Goal: Task Accomplishment & Management: Use online tool/utility

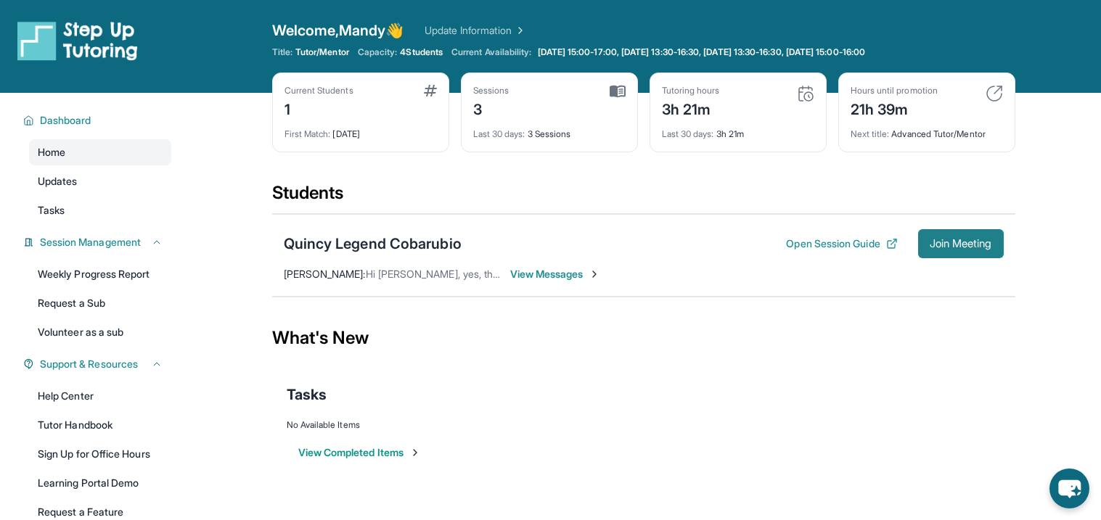
click at [930, 242] on span "Join Meeting" at bounding box center [961, 244] width 62 height 9
click at [815, 243] on button "Open Session Guide" at bounding box center [841, 244] width 111 height 15
click at [928, 251] on button "Join Meeting" at bounding box center [961, 243] width 86 height 29
click at [960, 251] on button "Join Meeting" at bounding box center [961, 243] width 86 height 29
click at [936, 240] on span "Join Meeting" at bounding box center [961, 244] width 62 height 9
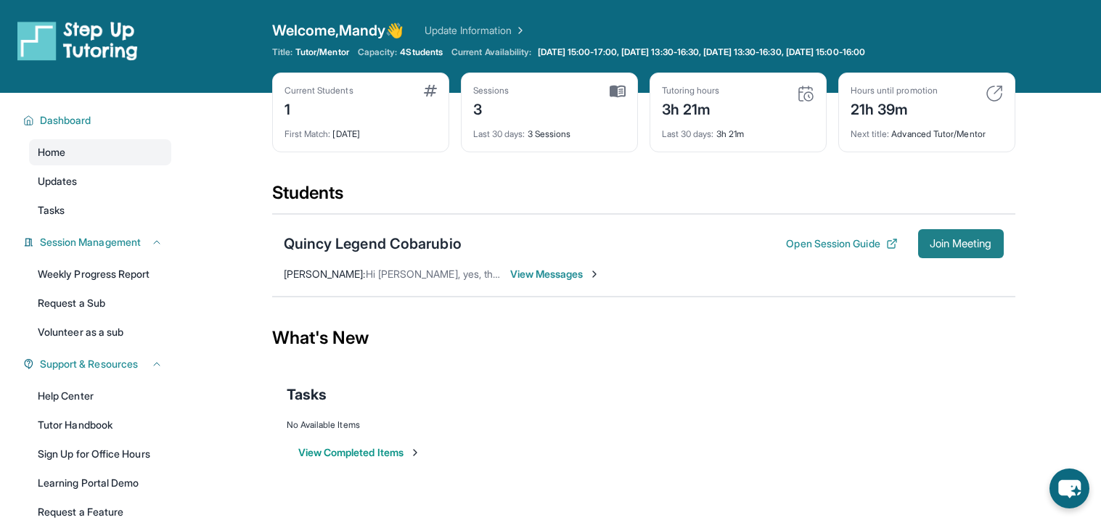
click at [932, 240] on span "Join Meeting" at bounding box center [961, 244] width 62 height 9
